Goal: Task Accomplishment & Management: Manage account settings

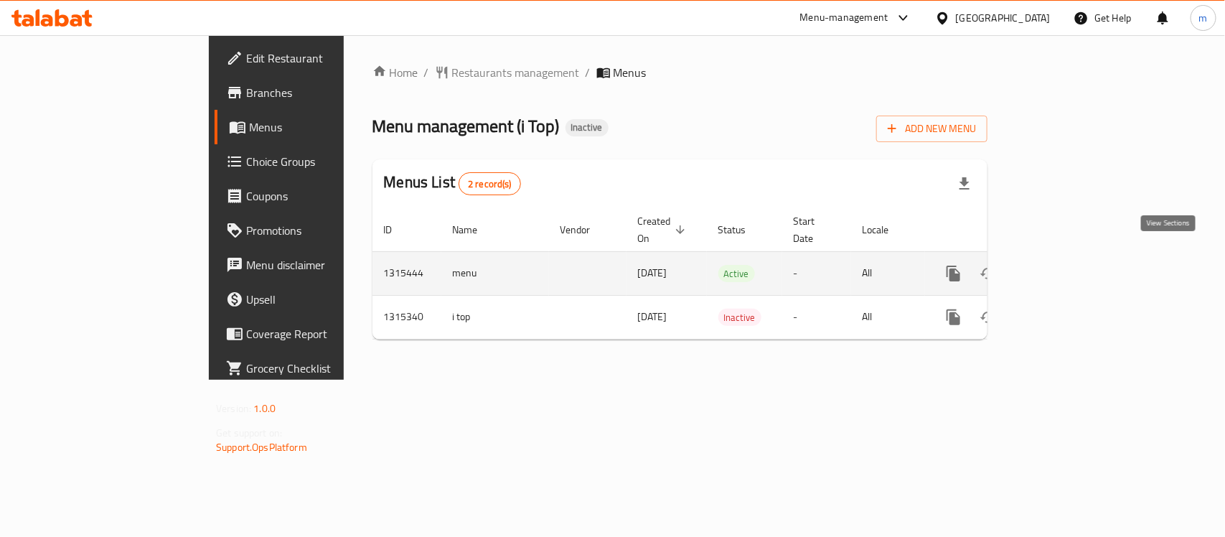
click at [1063, 267] on icon "enhanced table" at bounding box center [1056, 273] width 13 height 13
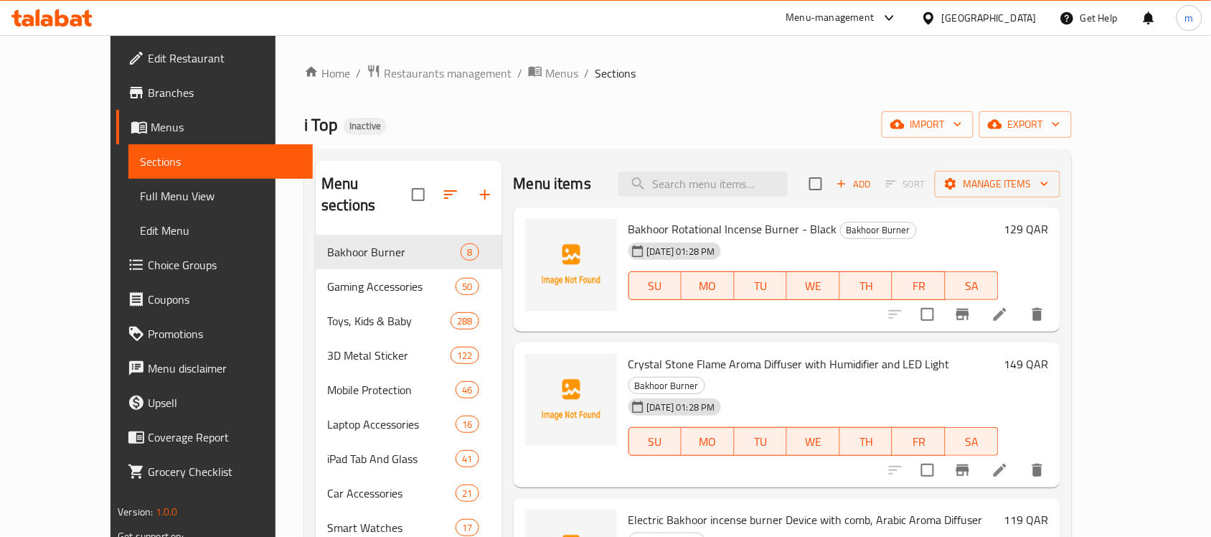
click at [679, 233] on span "Bakhoor Rotational Incense Burner - Black" at bounding box center [733, 229] width 209 height 22
copy h6 "Bakhoor Rotational Incense Burner - Black"
click at [736, 92] on div "Home / Restaurants management / Menus / Sections i Top Inactive import export M…" at bounding box center [688, 399] width 768 height 670
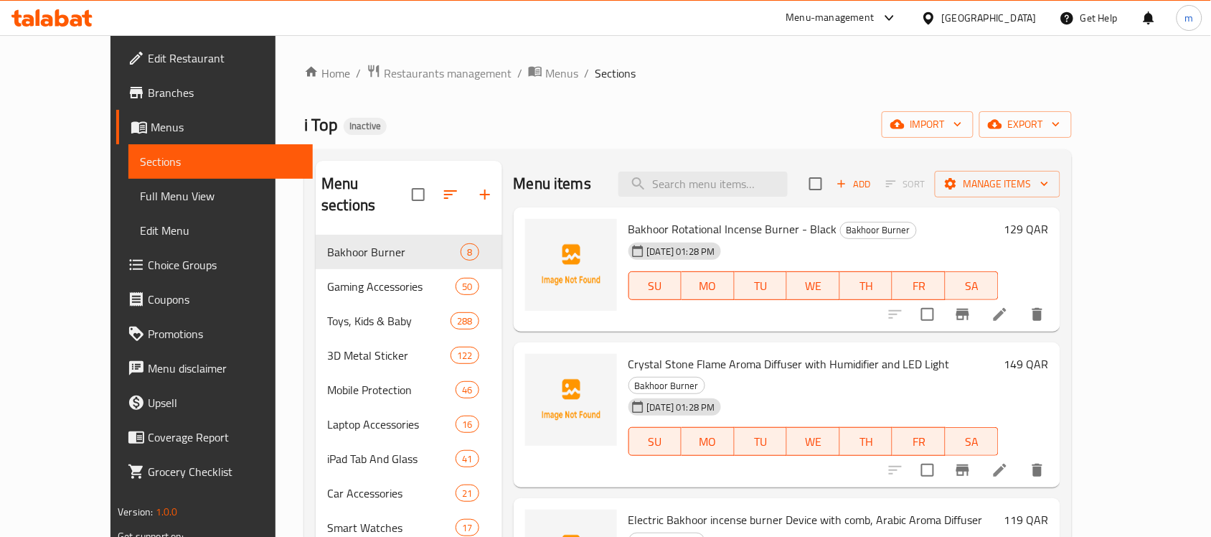
click at [60, 15] on icon at bounding box center [51, 17] width 81 height 17
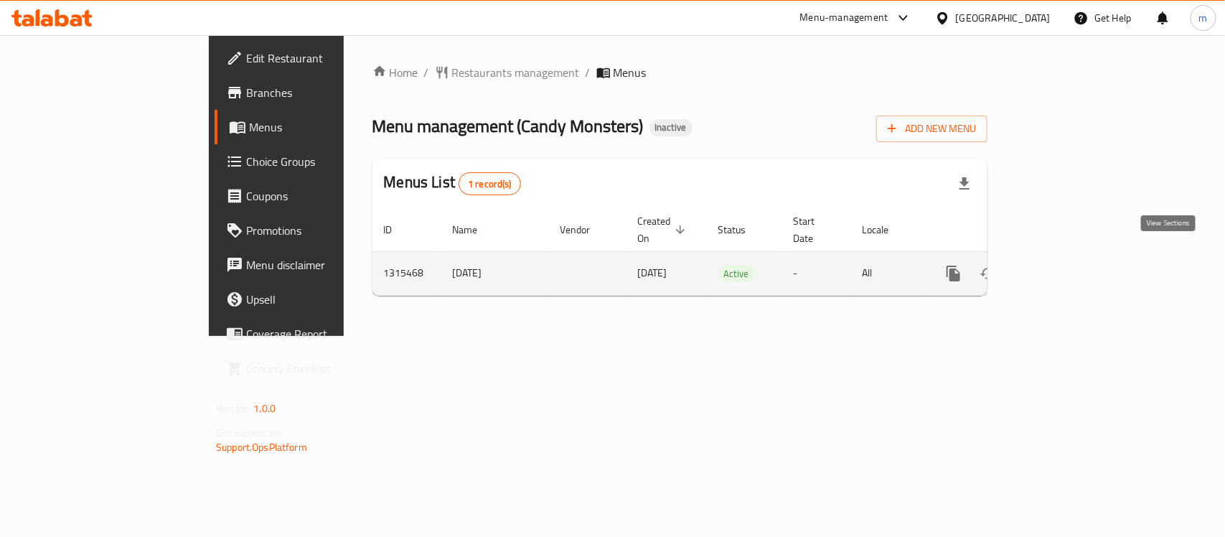
click at [1065, 265] on icon "enhanced table" at bounding box center [1056, 273] width 17 height 17
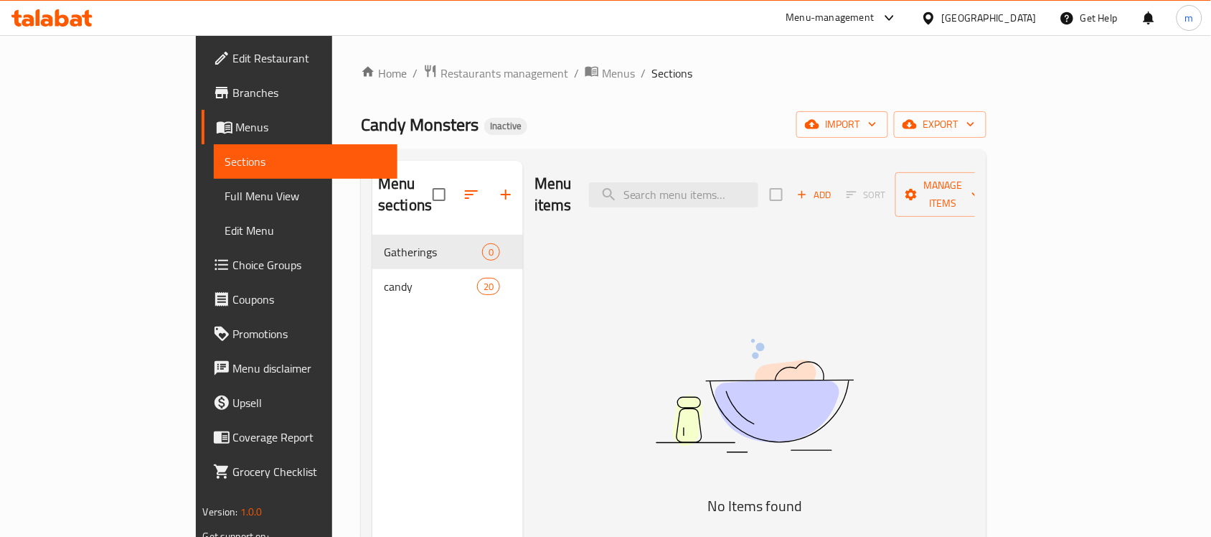
click at [225, 194] on span "Full Menu View" at bounding box center [305, 195] width 161 height 17
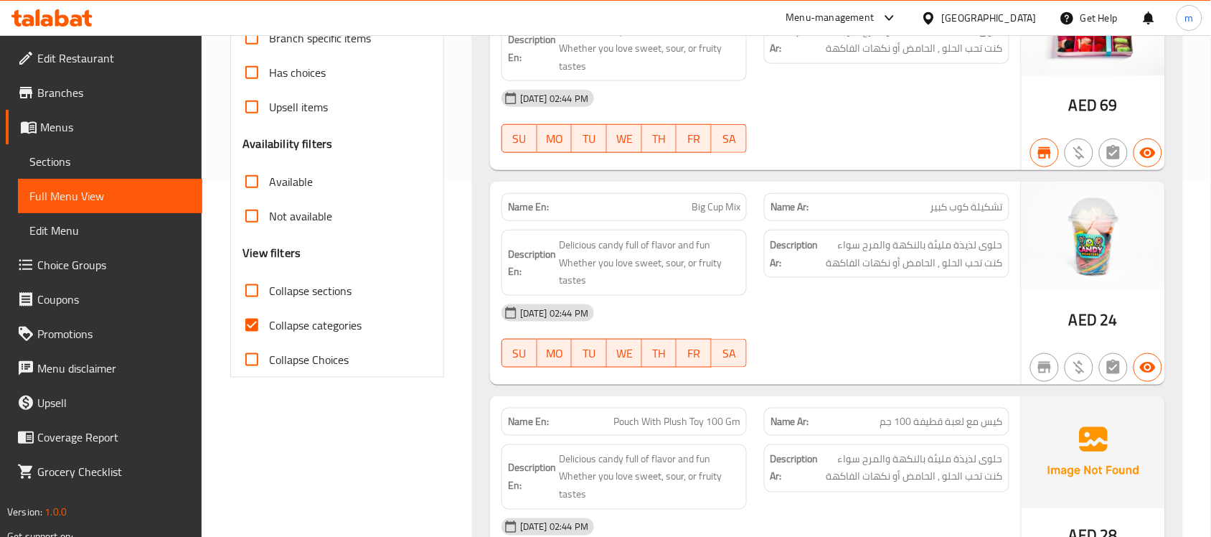
scroll to position [359, 0]
click at [293, 332] on span "Collapse categories" at bounding box center [315, 323] width 93 height 17
click at [269, 332] on input "Collapse categories" at bounding box center [252, 323] width 34 height 34
checkbox input "false"
click at [300, 292] on span "Collapse sections" at bounding box center [310, 289] width 83 height 17
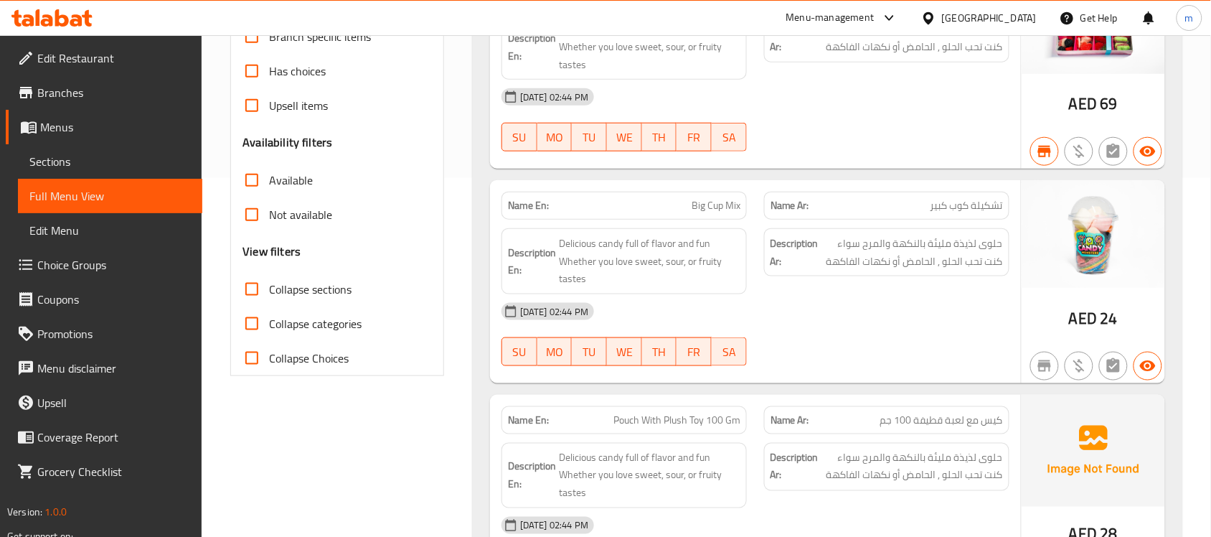
click at [269, 292] on input "Collapse sections" at bounding box center [252, 289] width 34 height 34
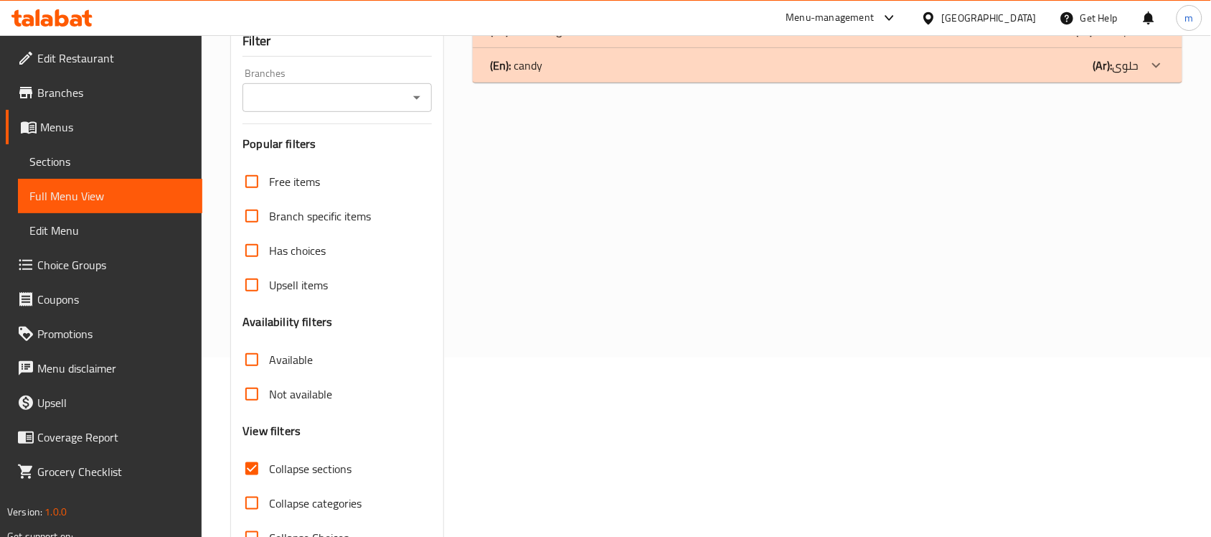
scroll to position [227, 0]
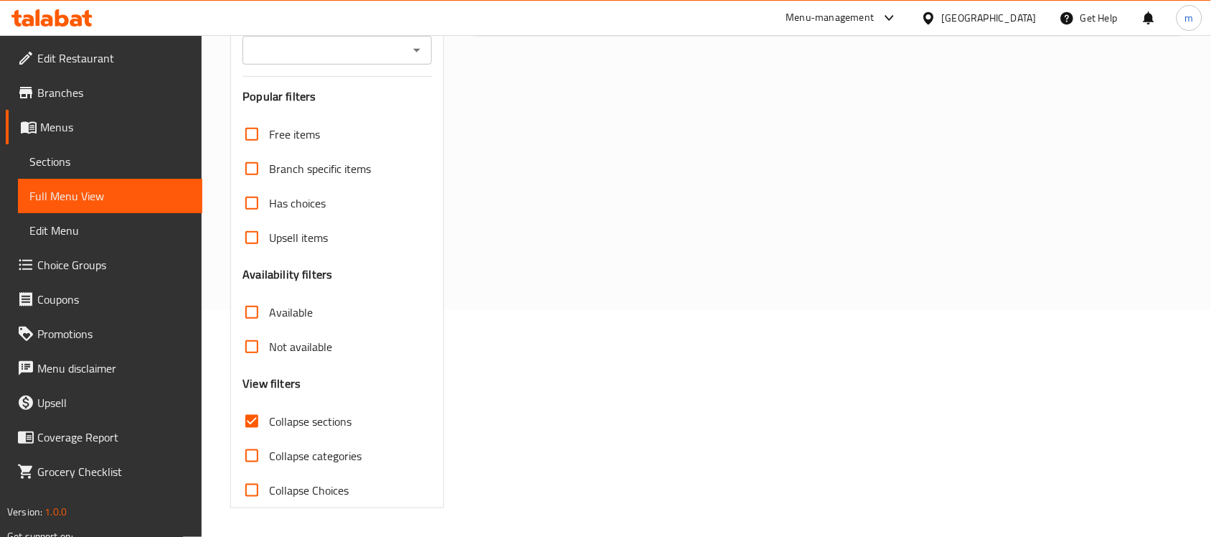
click at [301, 423] on span "Collapse sections" at bounding box center [310, 421] width 83 height 17
click at [269, 423] on input "Collapse sections" at bounding box center [252, 421] width 34 height 34
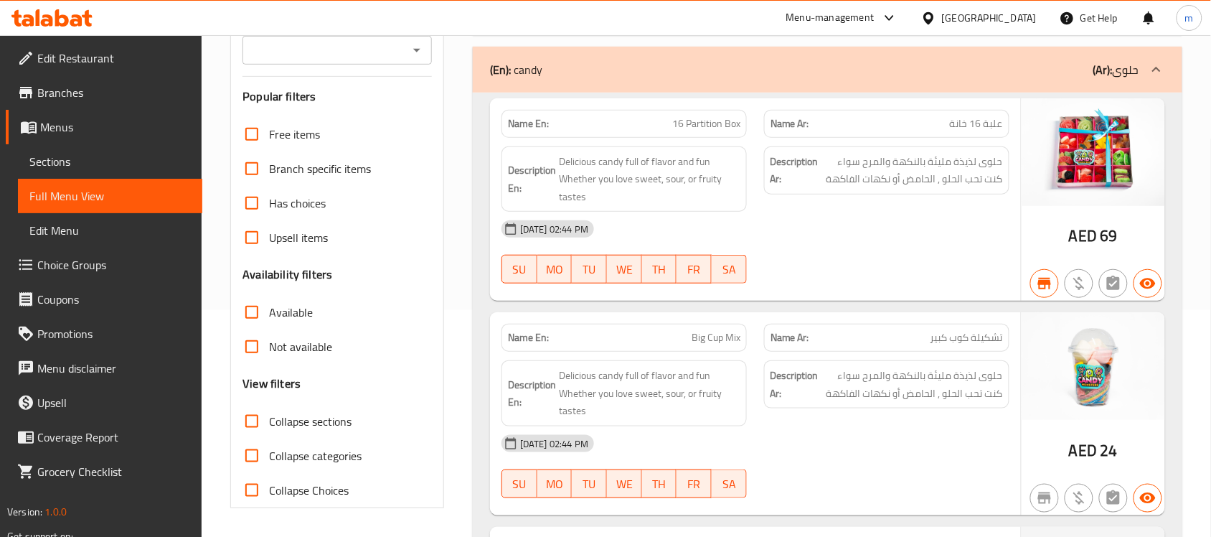
scroll to position [0, 0]
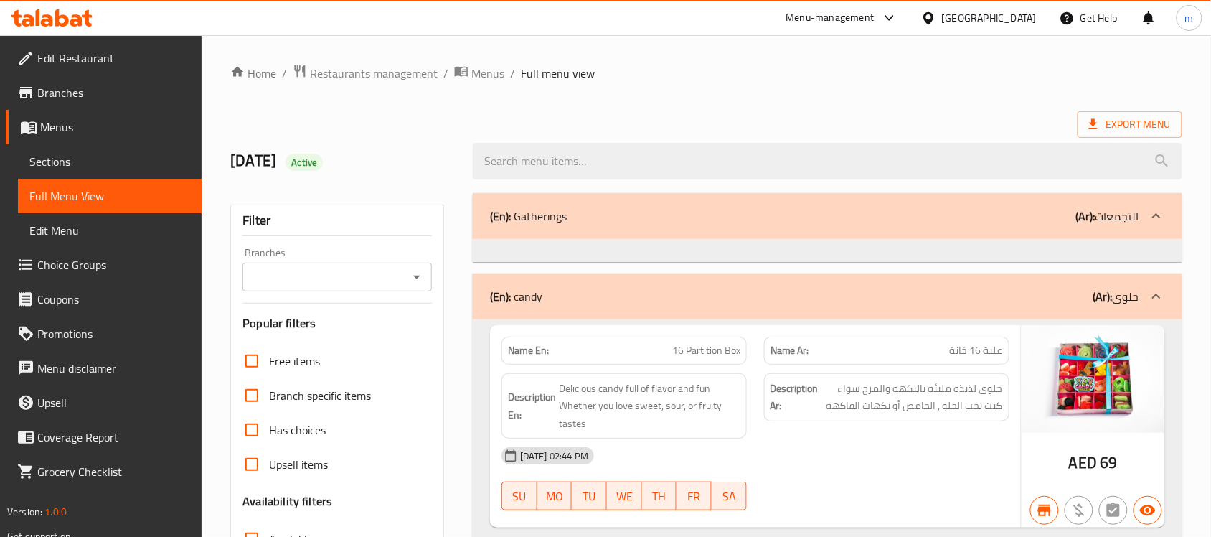
click at [1060, 221] on div "(En): Gatherings (Ar): التجمعات" at bounding box center [814, 215] width 649 height 17
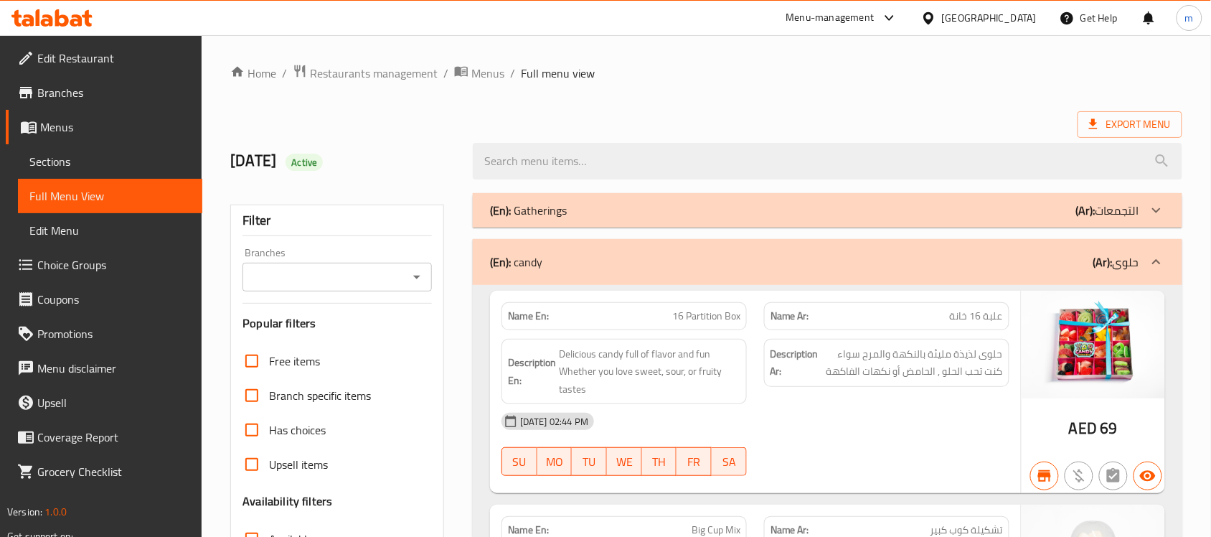
click at [1060, 221] on div "(En): Gatherings (Ar): التجمعات" at bounding box center [828, 210] width 710 height 34
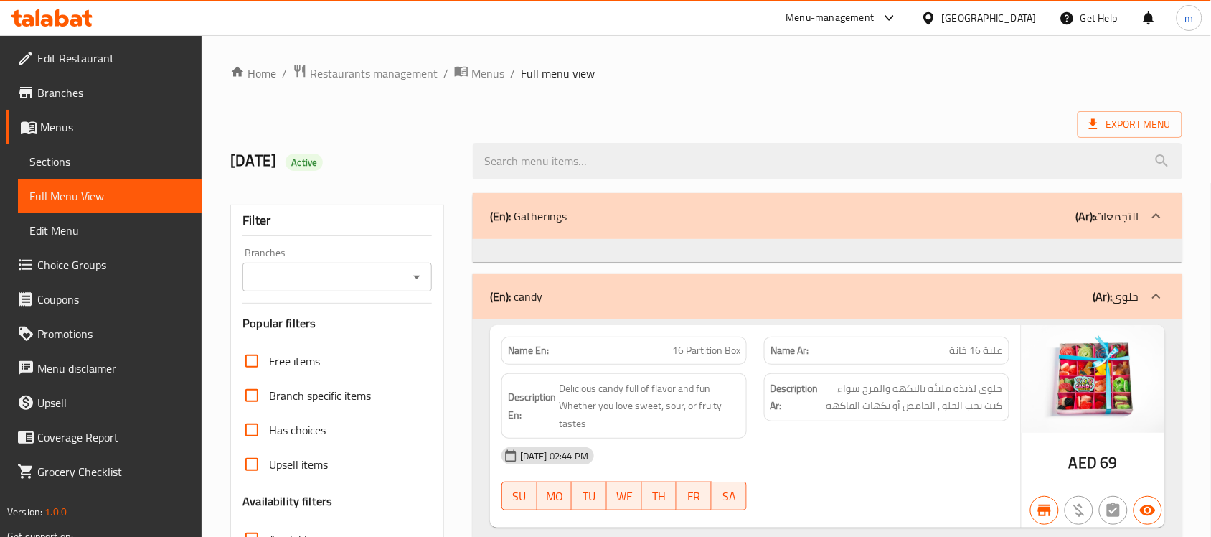
click at [897, 223] on div "(En): Gatherings (Ar): التجمعات" at bounding box center [814, 215] width 649 height 17
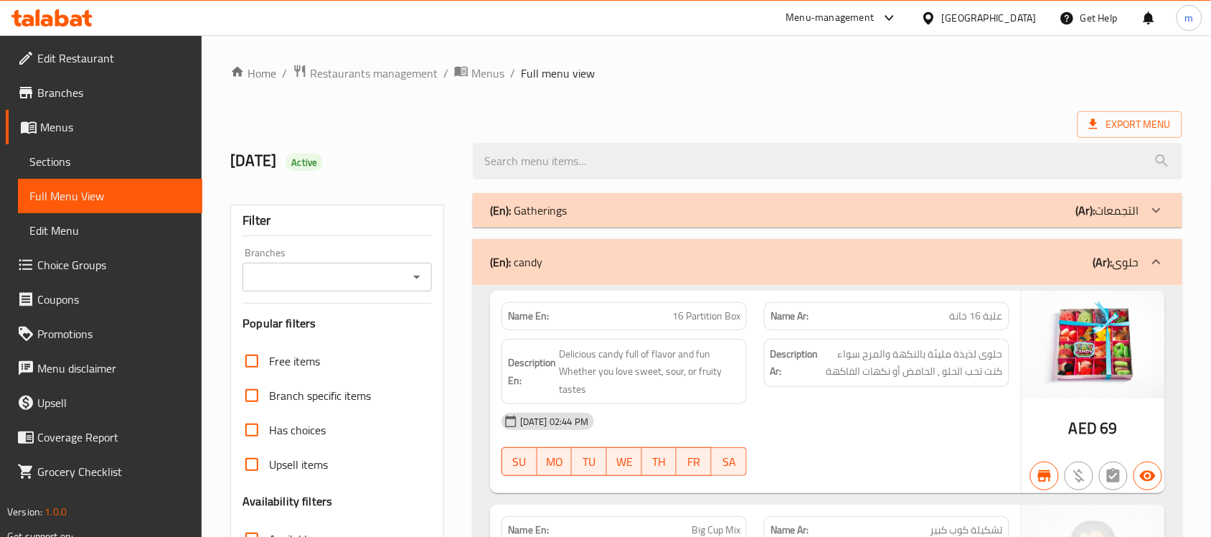
click at [897, 223] on div "(En): Gatherings (Ar): التجمعات" at bounding box center [828, 210] width 710 height 34
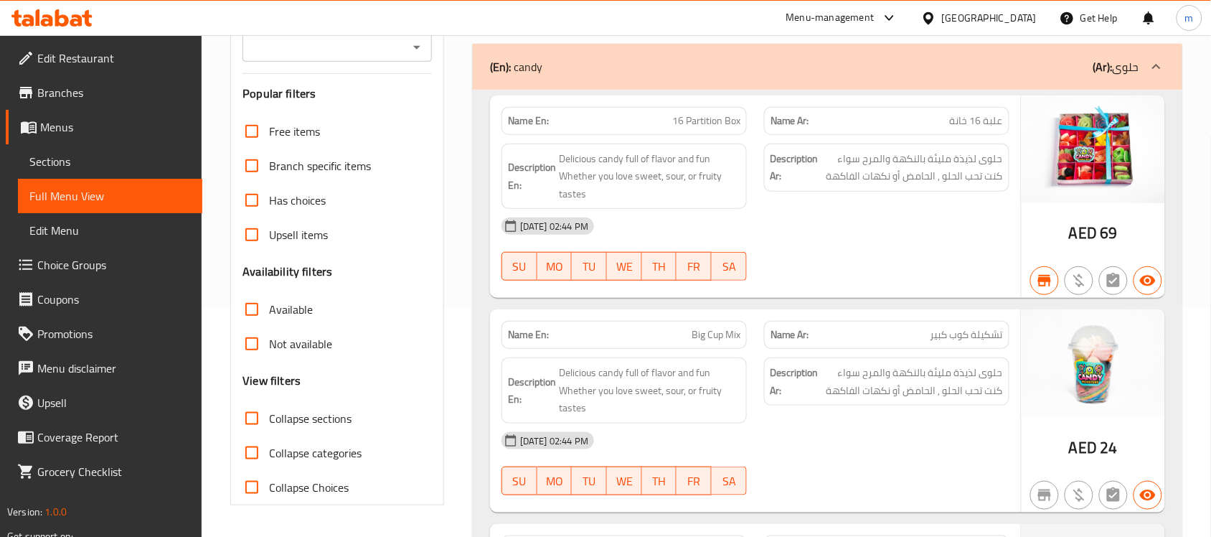
scroll to position [269, 0]
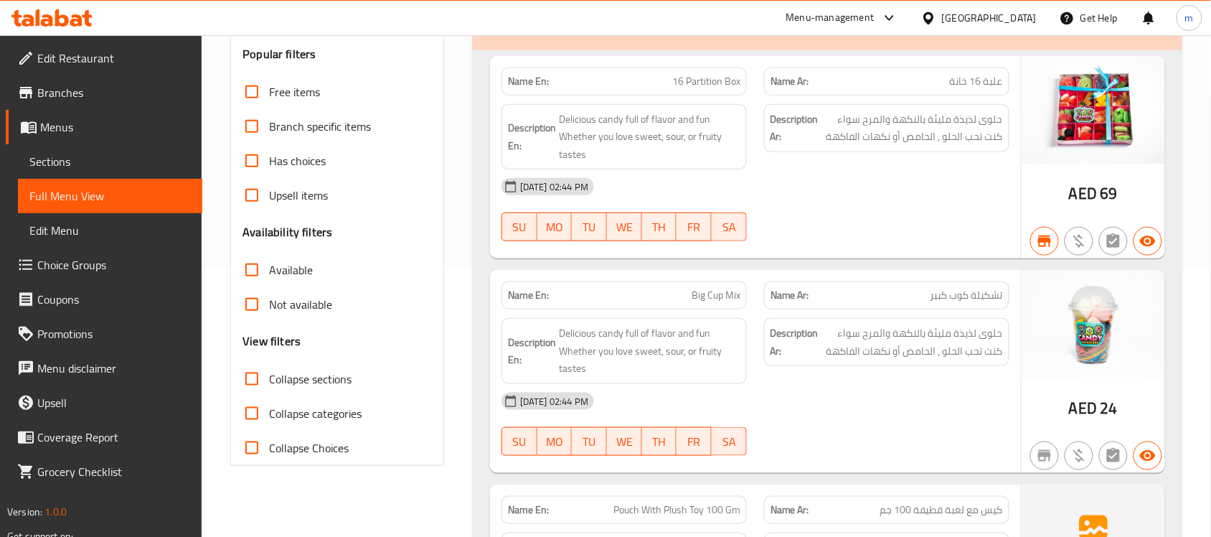
click at [298, 379] on span "Collapse sections" at bounding box center [310, 378] width 83 height 17
click at [269, 379] on input "Collapse sections" at bounding box center [252, 379] width 34 height 34
checkbox input "true"
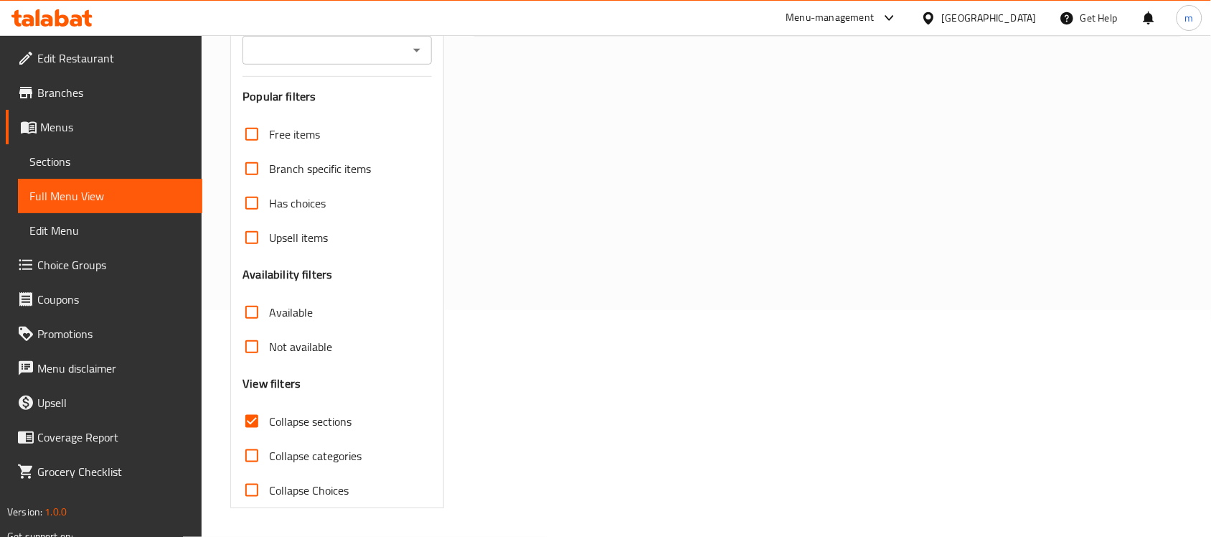
scroll to position [0, 0]
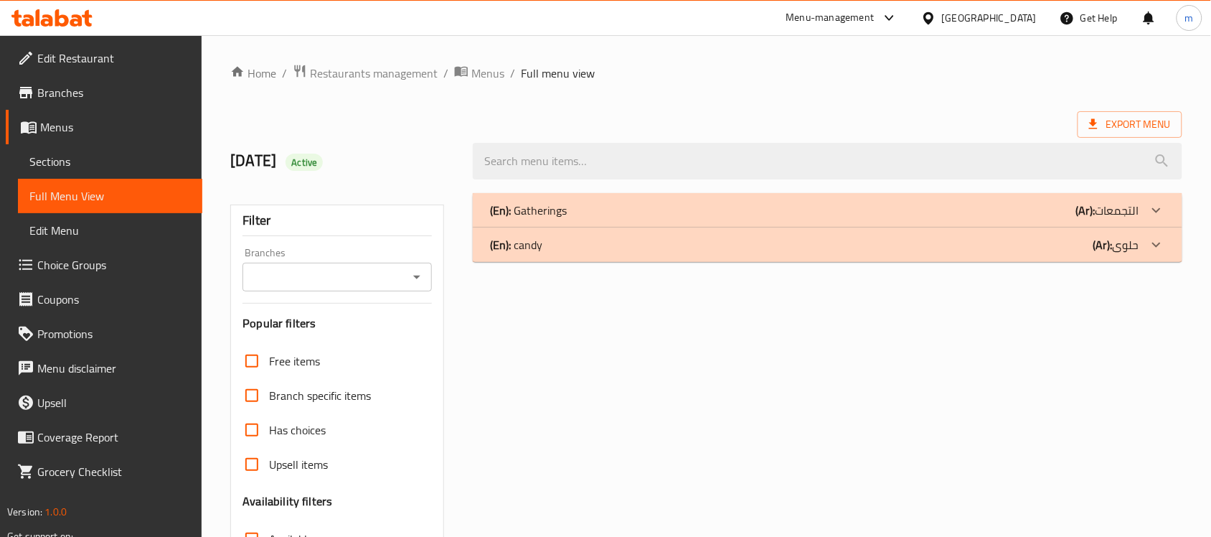
click at [65, 162] on span "Sections" at bounding box center [109, 161] width 161 height 17
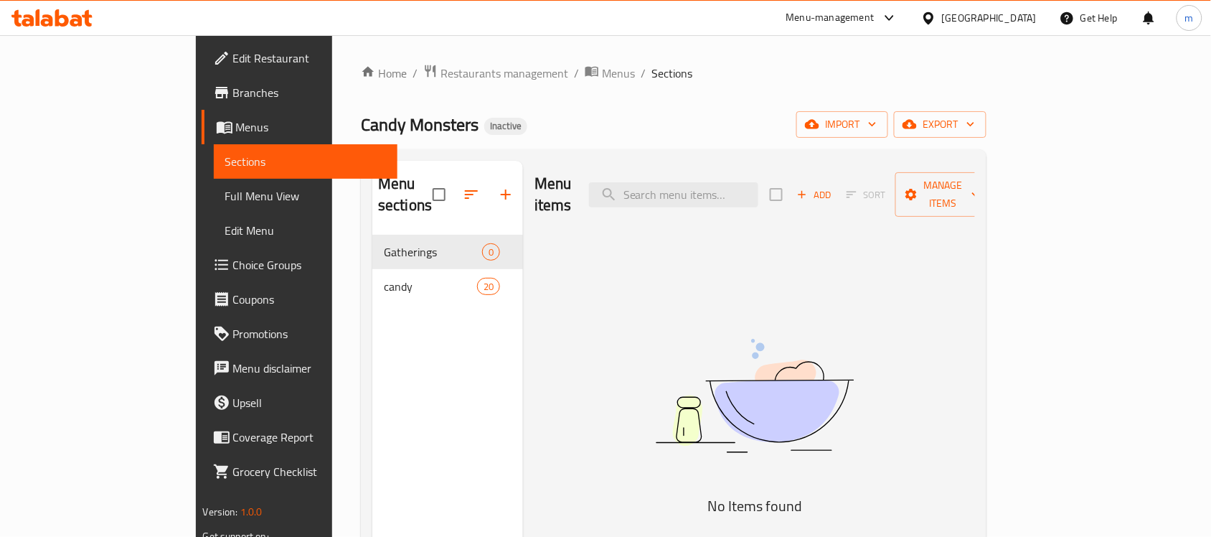
click at [225, 201] on span "Full Menu View" at bounding box center [305, 195] width 161 height 17
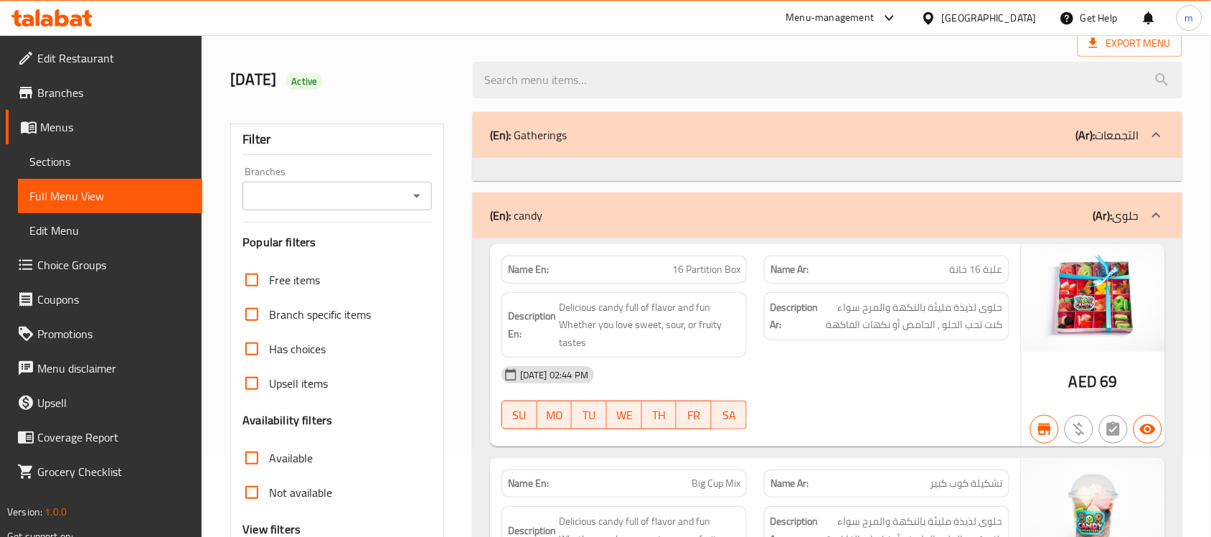
scroll to position [269, 0]
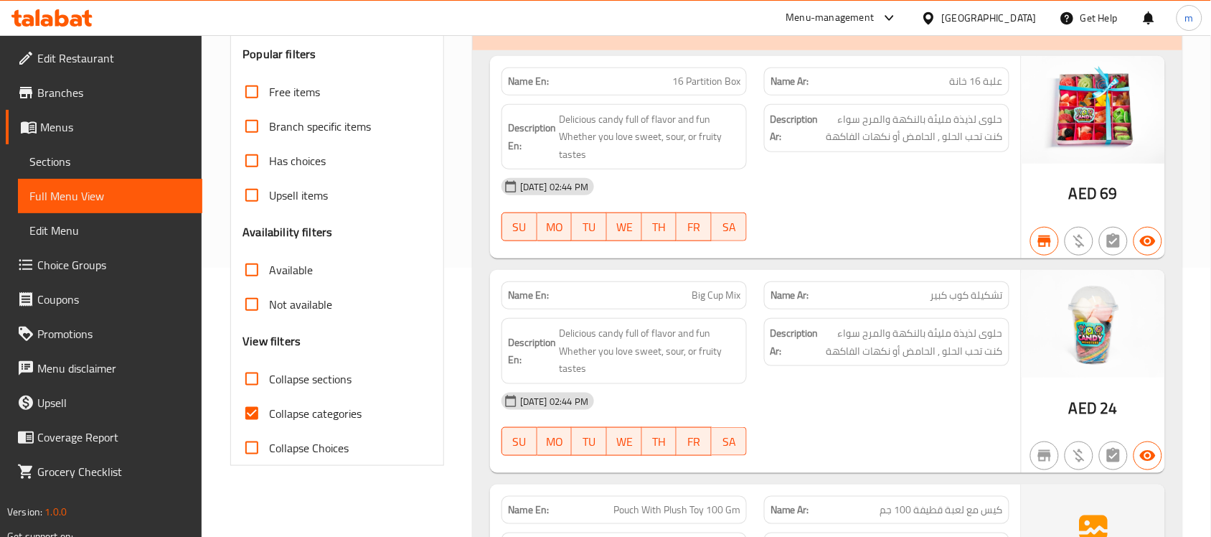
click at [293, 413] on span "Collapse categories" at bounding box center [315, 413] width 93 height 17
click at [269, 413] on input "Collapse categories" at bounding box center [252, 413] width 34 height 34
checkbox input "false"
click at [302, 375] on span "Collapse sections" at bounding box center [310, 378] width 83 height 17
click at [269, 375] on input "Collapse sections" at bounding box center [252, 379] width 34 height 34
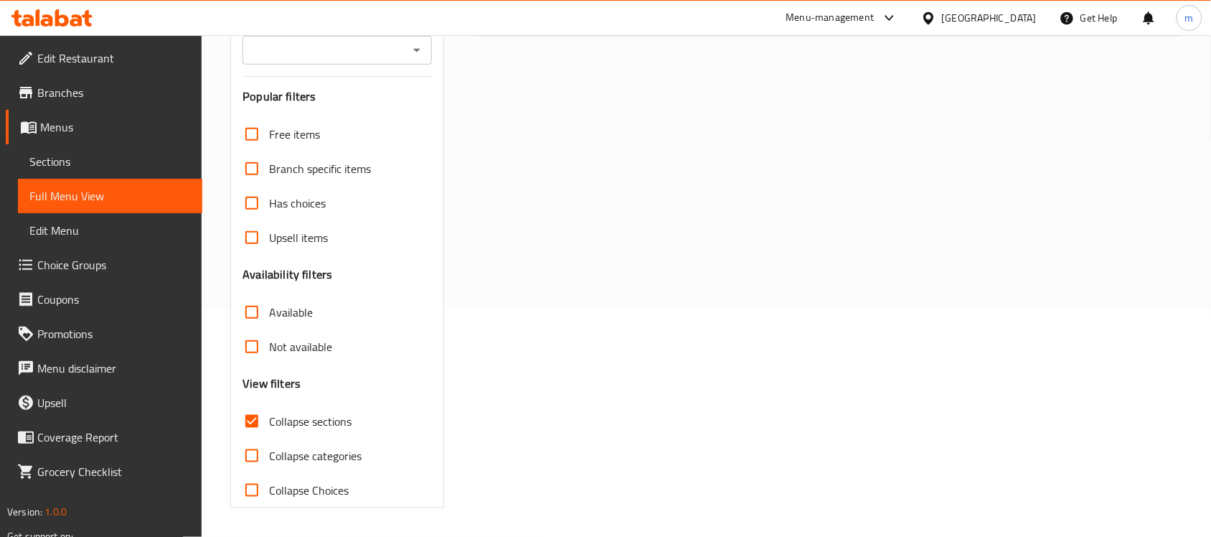
scroll to position [227, 0]
click at [271, 428] on span "Collapse sections" at bounding box center [310, 421] width 83 height 17
click at [269, 428] on input "Collapse sections" at bounding box center [252, 421] width 34 height 34
checkbox input "false"
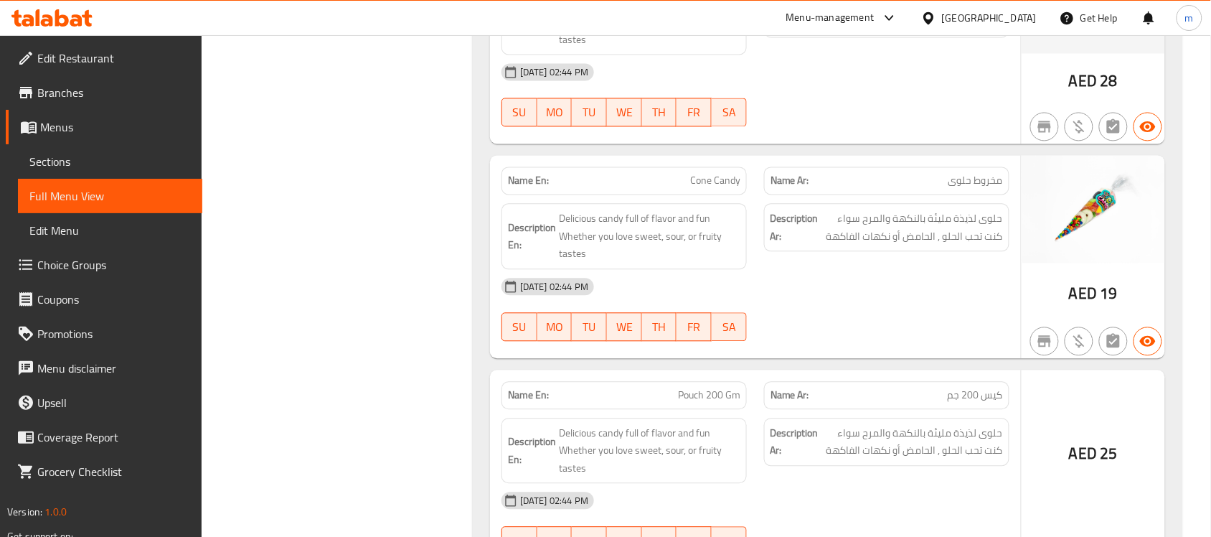
scroll to position [811, 0]
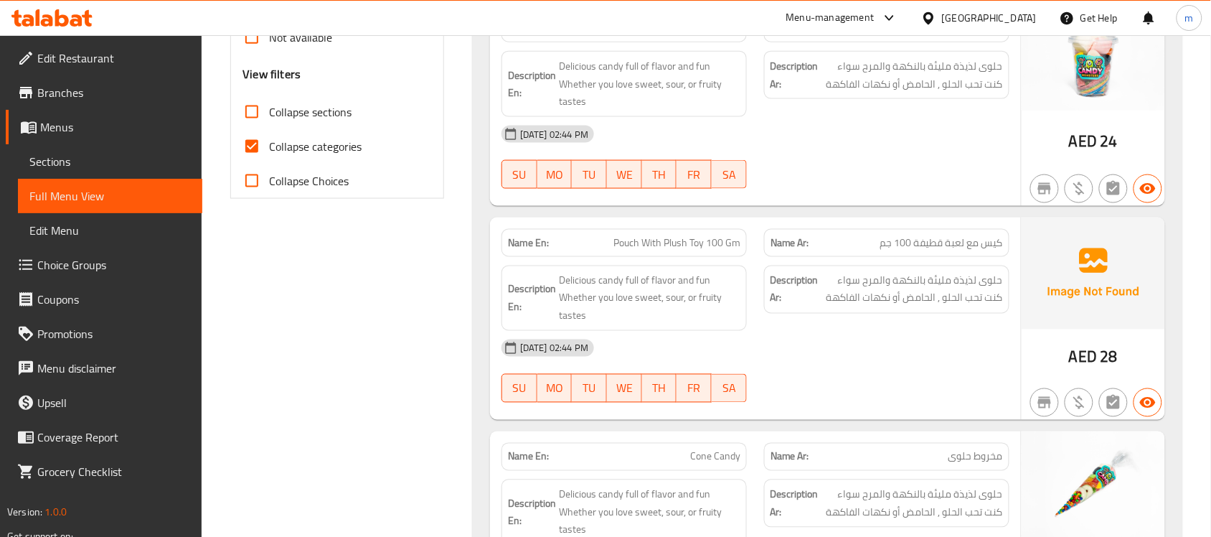
scroll to position [538, 0]
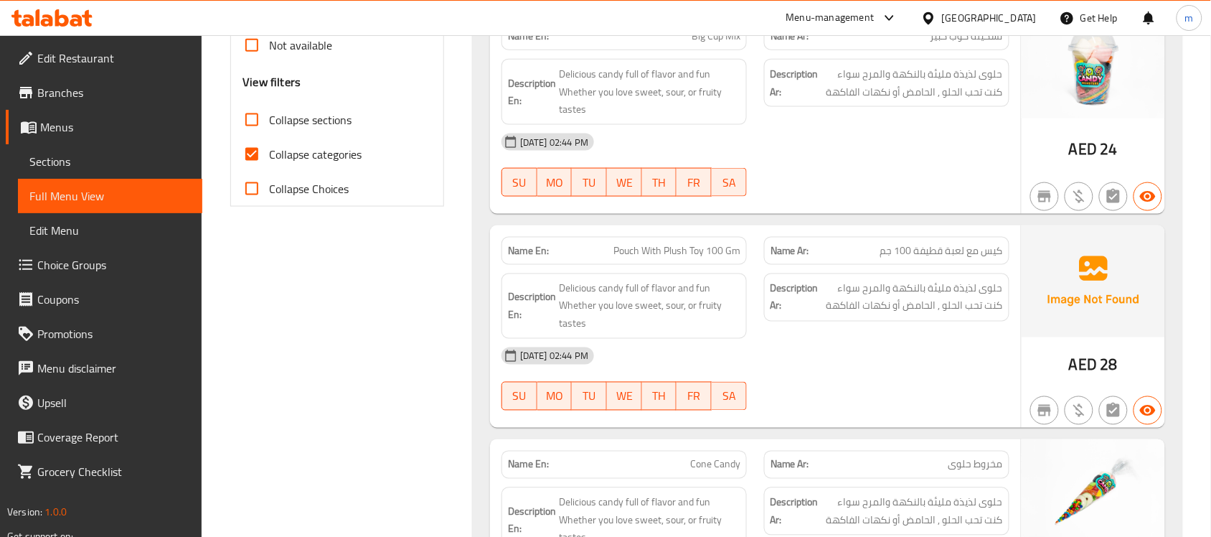
scroll to position [359, 0]
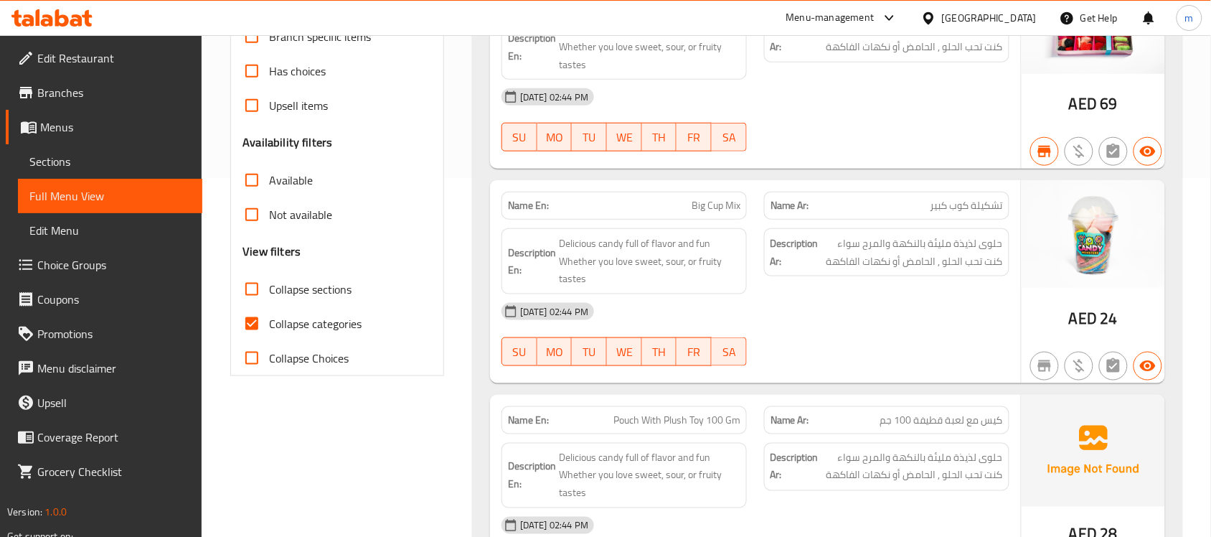
click at [313, 315] on span "Collapse categories" at bounding box center [315, 323] width 93 height 17
click at [269, 314] on input "Collapse categories" at bounding box center [252, 323] width 34 height 34
checkbox input "false"
